Goal: Task Accomplishment & Management: Use online tool/utility

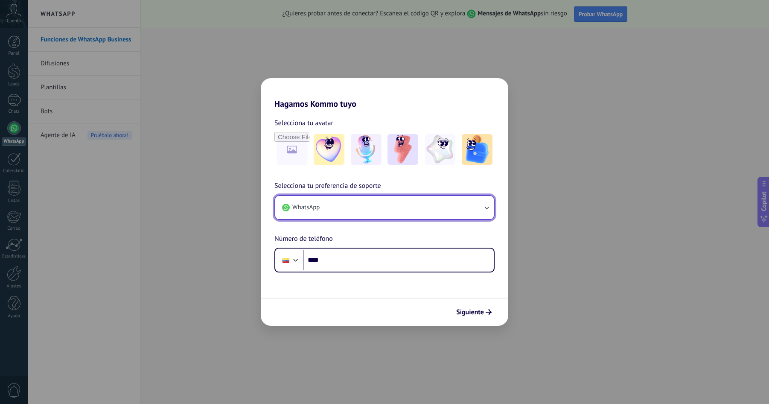
click at [487, 209] on icon "button" at bounding box center [486, 207] width 9 height 9
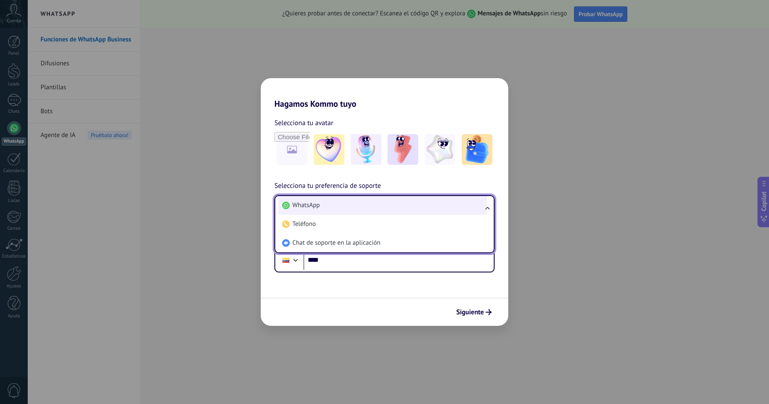
click at [297, 203] on span "WhatsApp" at bounding box center [305, 205] width 27 height 9
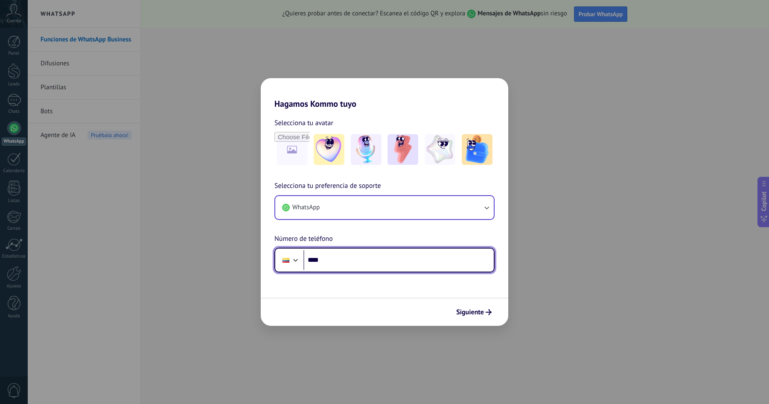
click at [336, 260] on input "****" at bounding box center [399, 260] width 190 height 20
type input "**********"
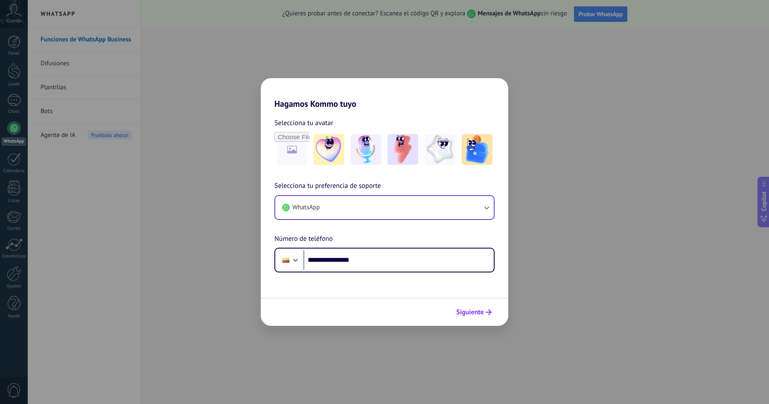
click at [472, 312] on span "Siguiente" at bounding box center [470, 312] width 28 height 6
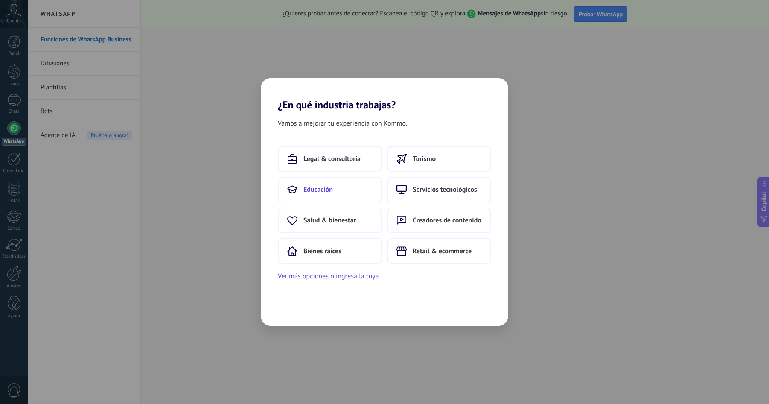
click at [331, 193] on span "Educación" at bounding box center [318, 189] width 29 height 9
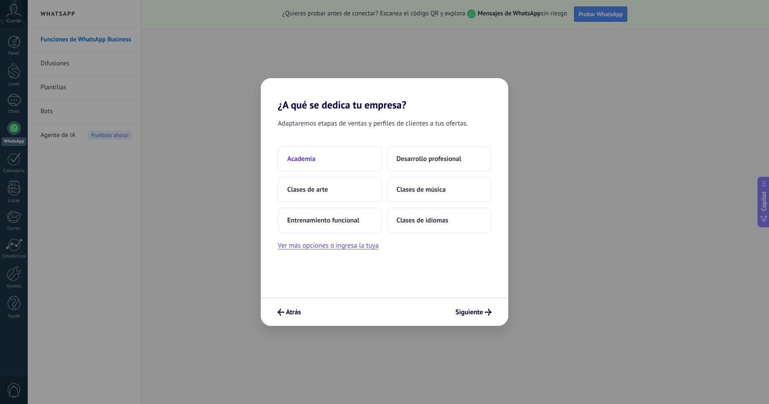
click at [333, 163] on button "Academia" at bounding box center [330, 159] width 104 height 26
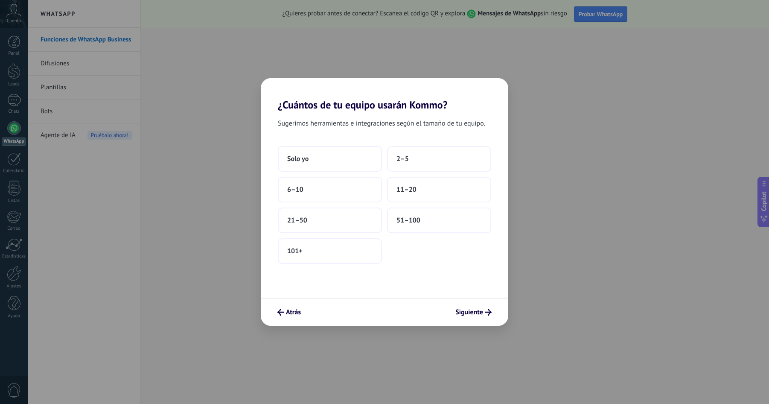
click at [333, 163] on button "Solo yo" at bounding box center [330, 159] width 104 height 26
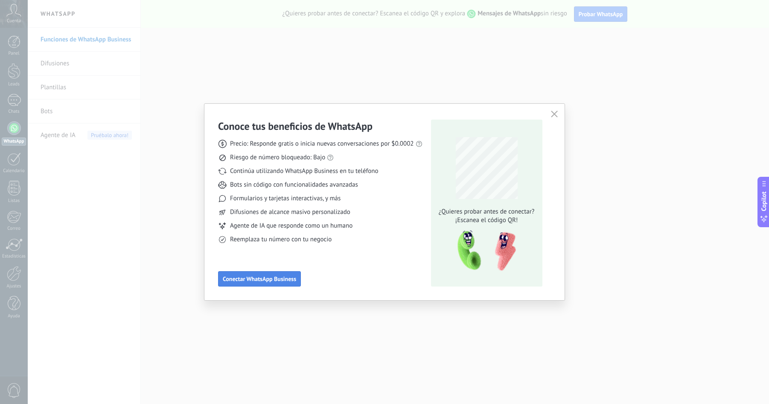
click at [282, 280] on span "Conectar WhatsApp Business" at bounding box center [259, 279] width 73 height 6
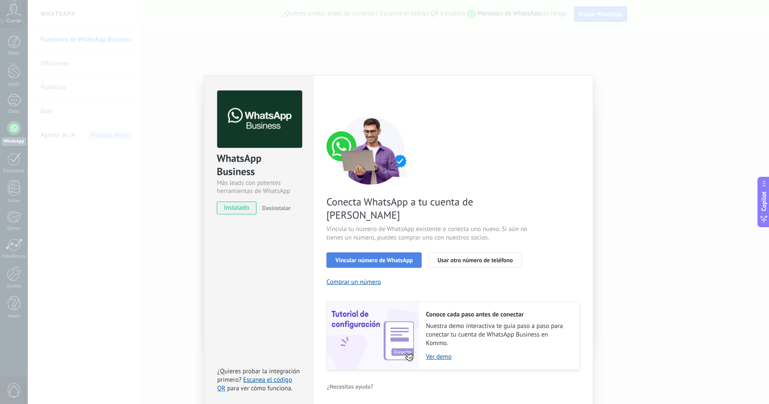
click at [396, 257] on span "Vincular número de WhatsApp" at bounding box center [374, 260] width 77 height 6
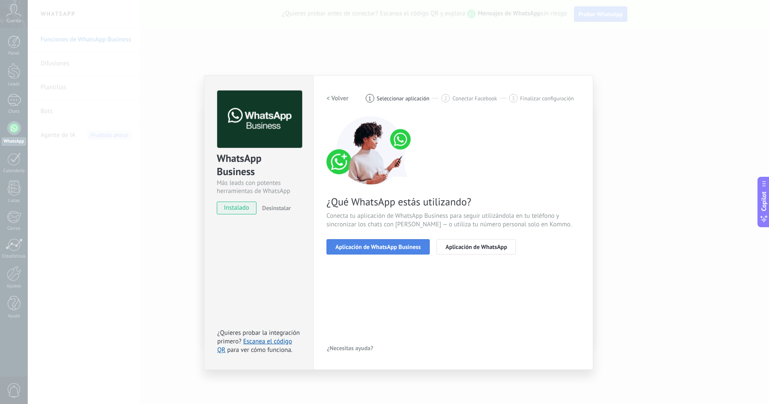
click at [402, 247] on span "Aplicación de WhatsApp Business" at bounding box center [378, 247] width 85 height 6
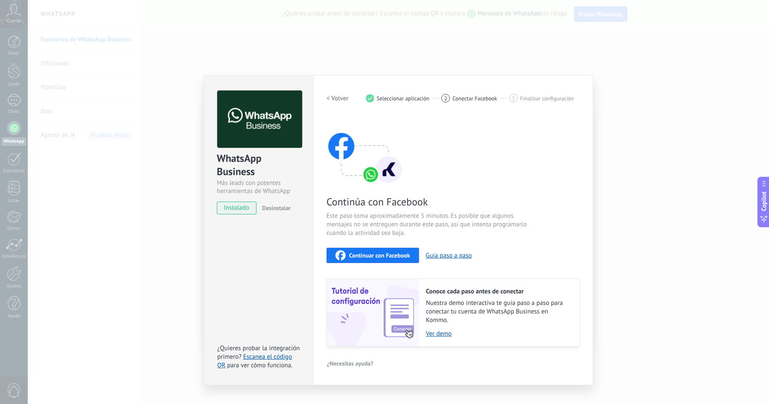
click at [403, 256] on span "Continuar con Facebook" at bounding box center [379, 255] width 61 height 6
click at [446, 333] on link "Ver demo" at bounding box center [498, 334] width 145 height 8
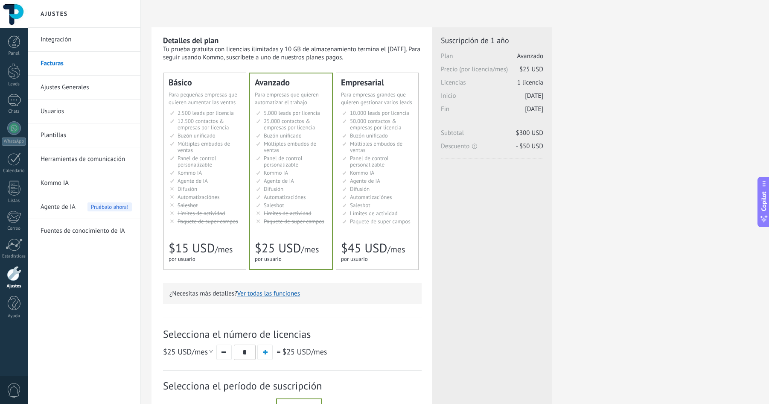
click at [737, 178] on div "Detalles del plan Tu prueba gratuita con licencias ilimitadas y 10 GB de almace…" at bounding box center [455, 272] width 607 height 491
click at [19, 134] on link "WhatsApp" at bounding box center [14, 133] width 28 height 24
